Goal: Book appointment/travel/reservation

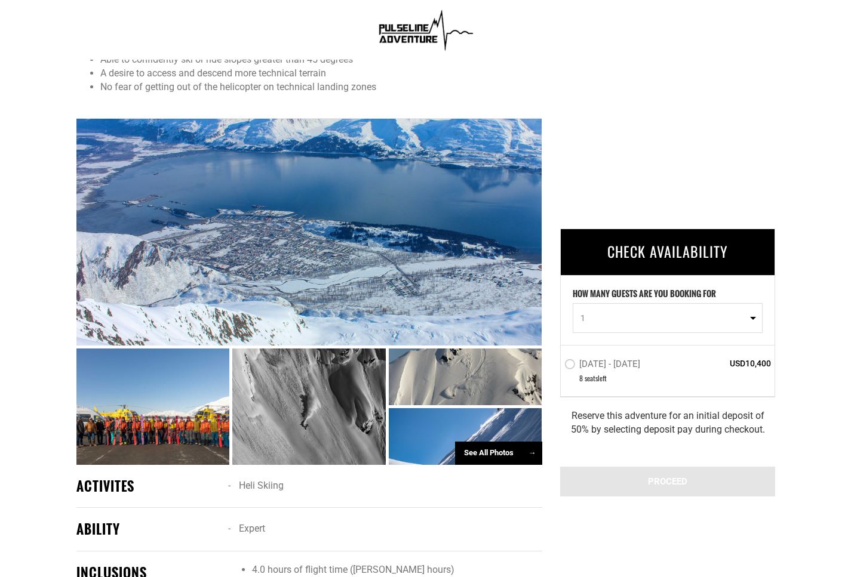
scroll to position [533, 0]
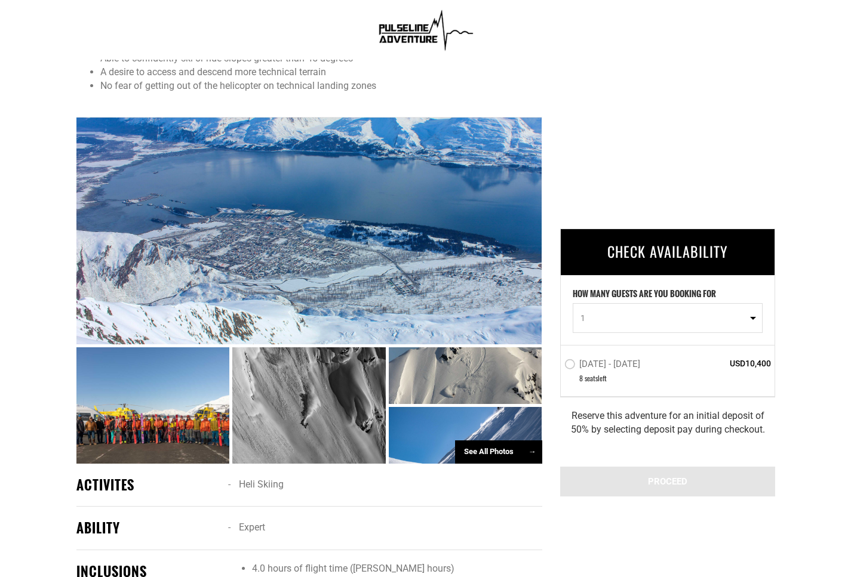
click at [570, 365] on label "Mar 28 - Apr 4, 2026" at bounding box center [603, 366] width 79 height 14
click at [556, 365] on input "Mar 28 - Apr 4, 2026" at bounding box center [556, 369] width 0 height 27
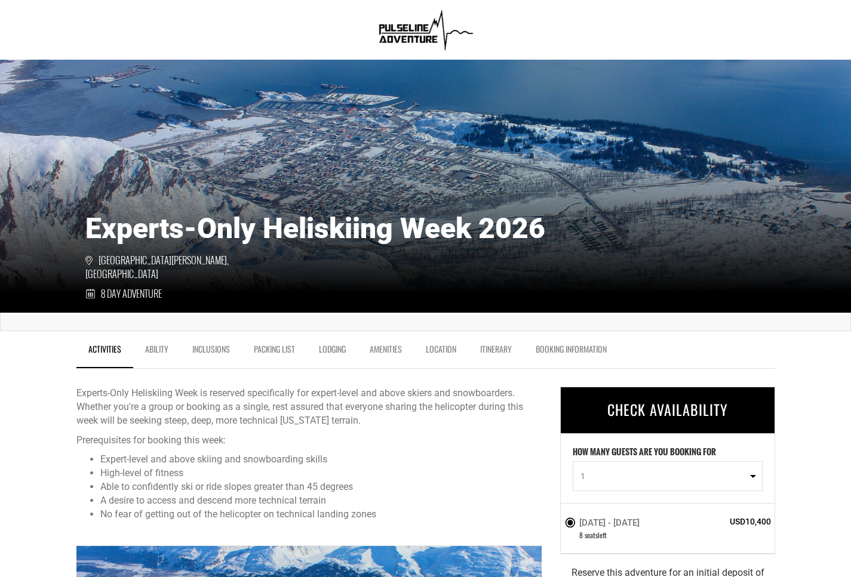
scroll to position [85, 0]
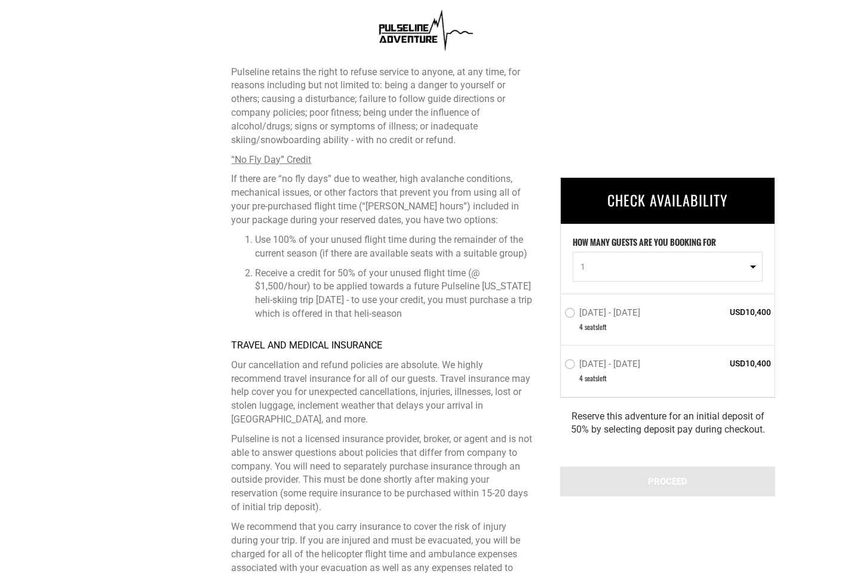
scroll to position [3640, 0]
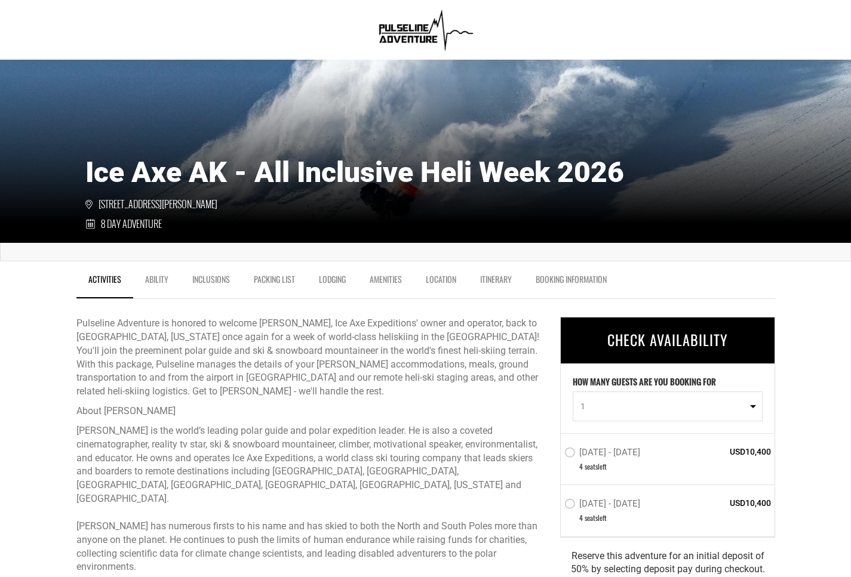
click at [162, 279] on link "Ability" at bounding box center [156, 283] width 47 height 30
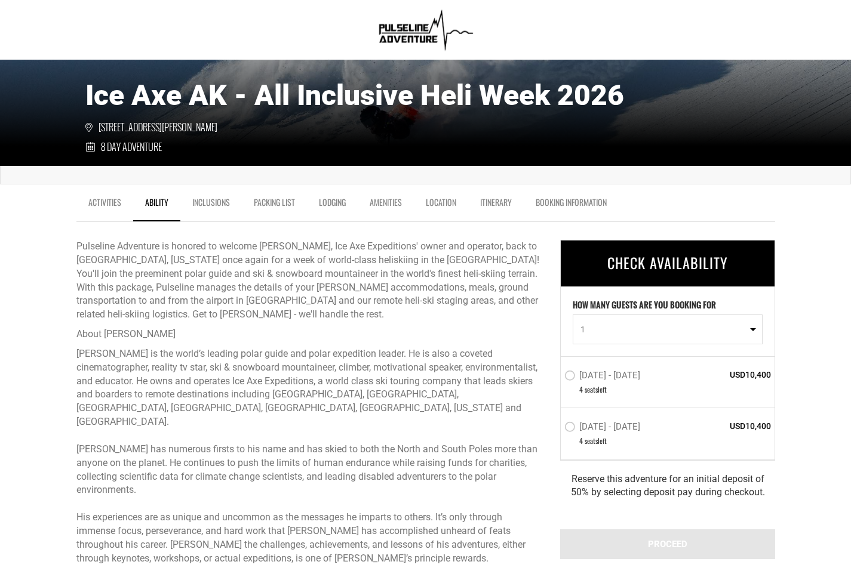
scroll to position [259, 0]
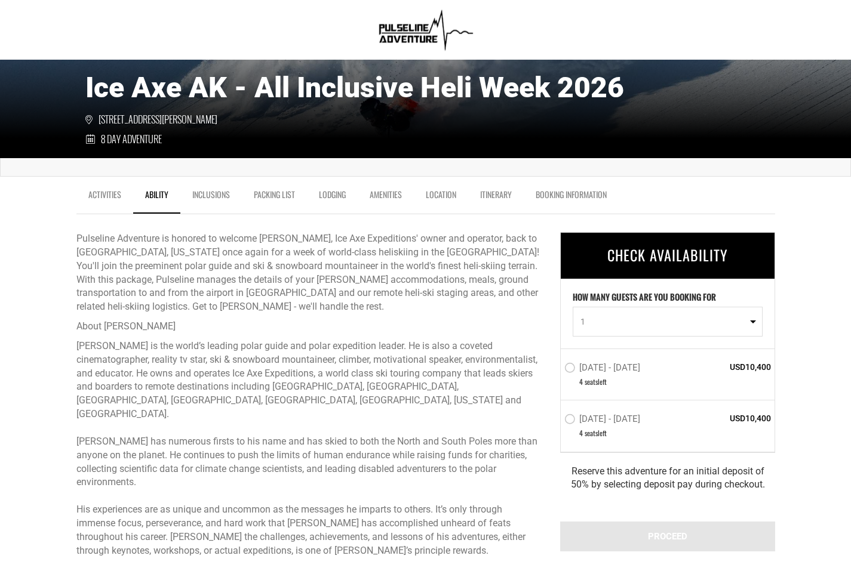
click at [499, 204] on link "Itinerary" at bounding box center [496, 198] width 56 height 30
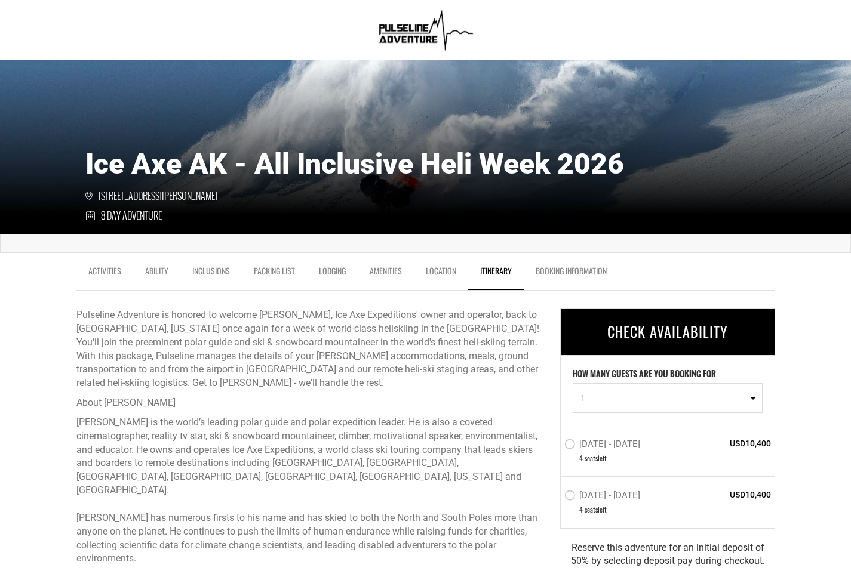
scroll to position [206, 0]
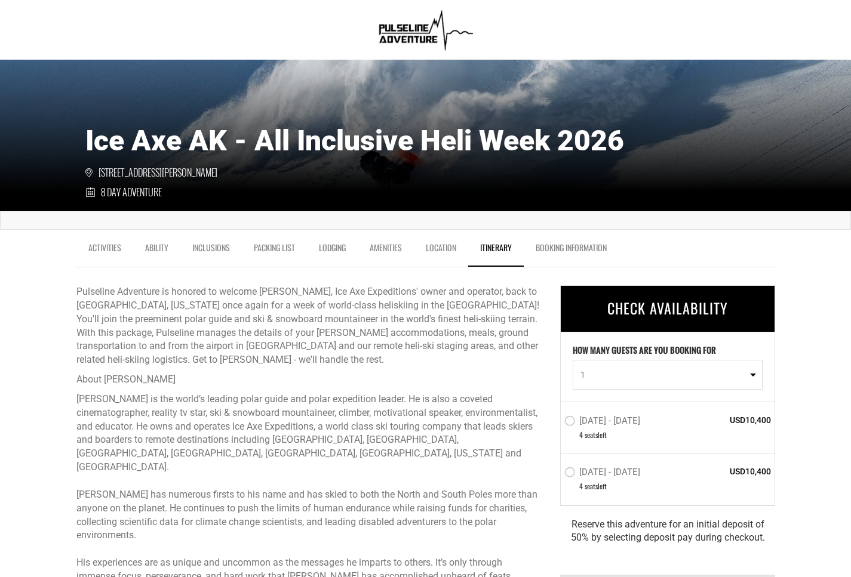
click at [573, 424] on label "[DATE] - [DATE]" at bounding box center [603, 423] width 79 height 14
click at [556, 424] on input "[DATE] - [DATE]" at bounding box center [556, 426] width 0 height 27
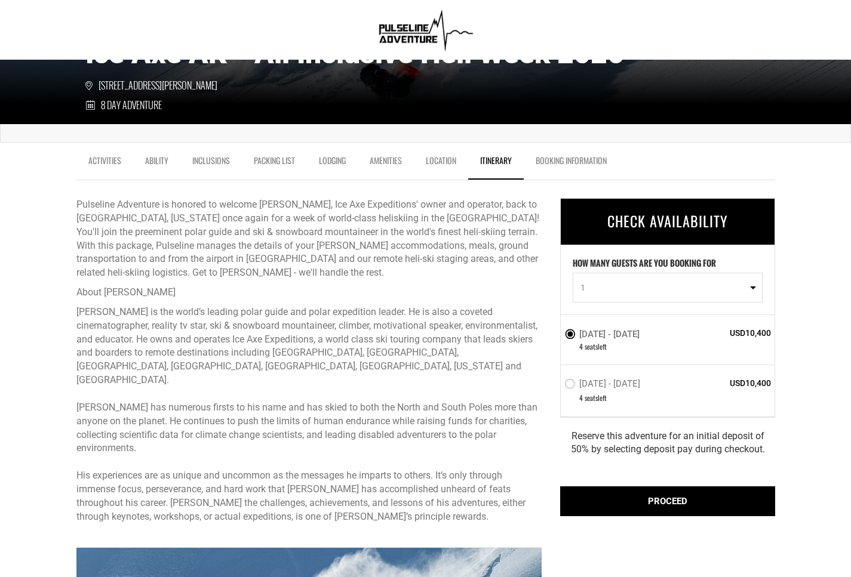
click at [569, 388] on label "[DATE] - [DATE]" at bounding box center [603, 386] width 79 height 14
click at [556, 388] on input "[DATE] - [DATE]" at bounding box center [556, 389] width 0 height 27
click at [571, 334] on label "[DATE] - [DATE]" at bounding box center [603, 335] width 79 height 14
click at [556, 334] on input "[DATE] - [DATE]" at bounding box center [556, 339] width 0 height 27
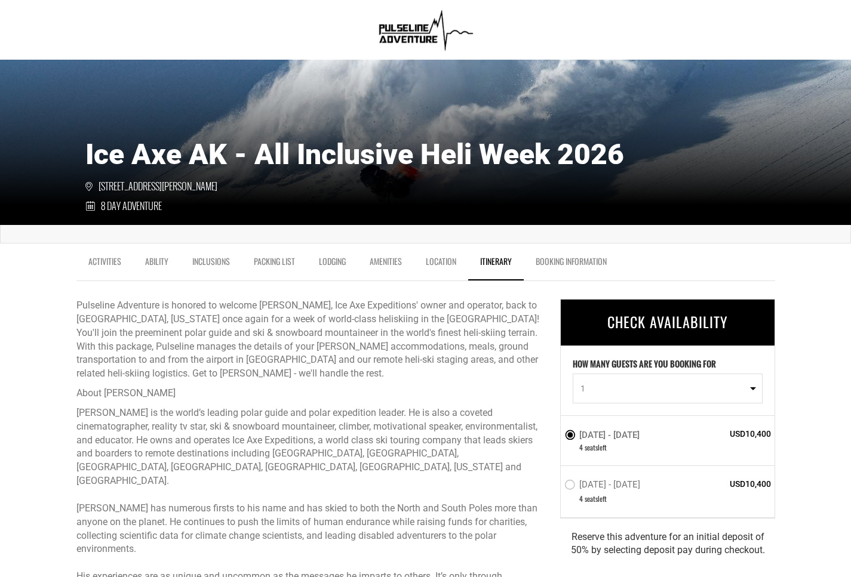
scroll to position [0, 0]
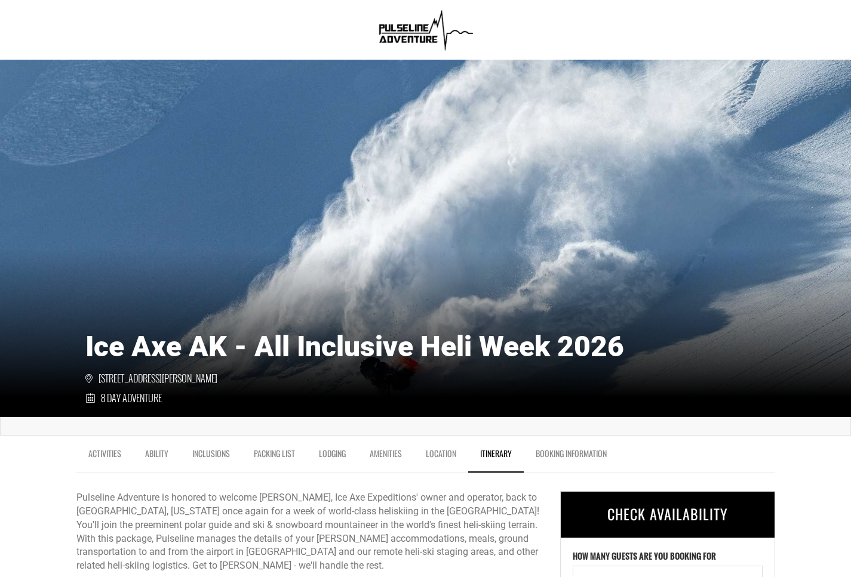
click at [410, 31] on img at bounding box center [425, 30] width 103 height 48
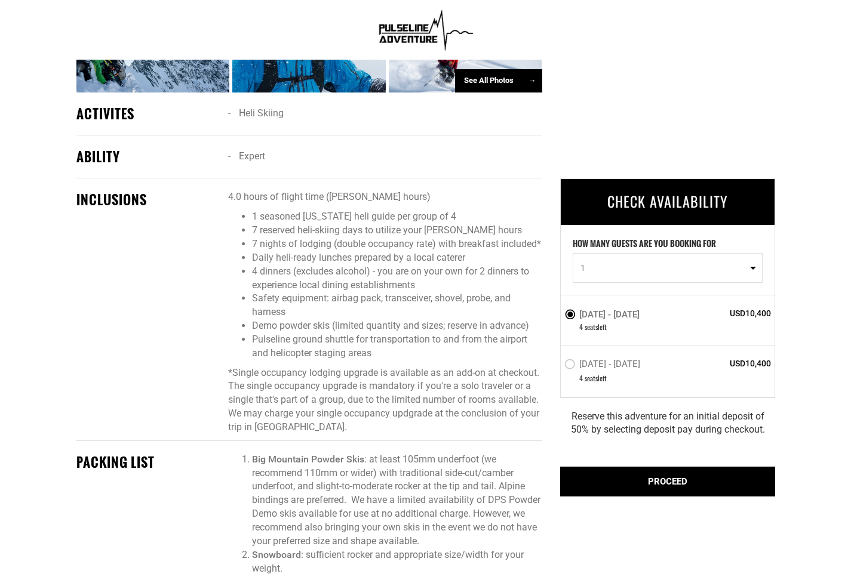
scroll to position [1093, 0]
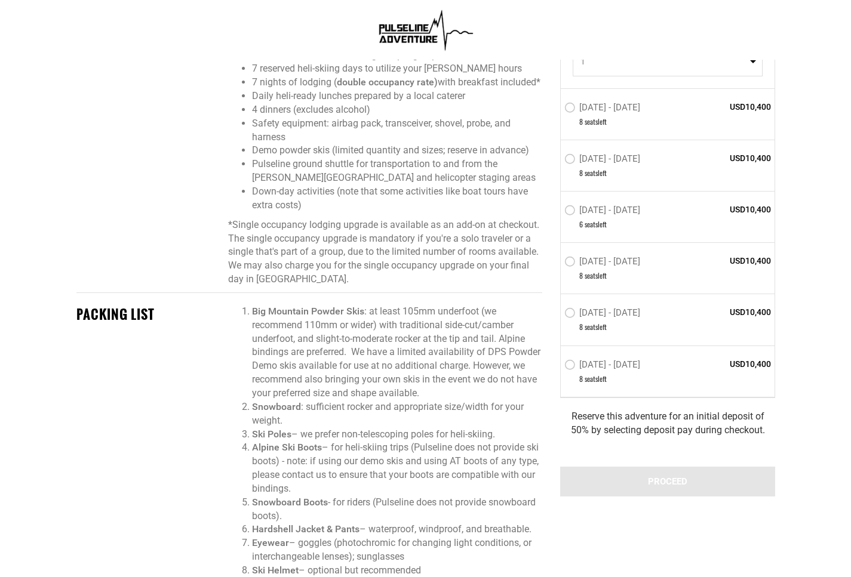
scroll to position [1146, 0]
